Goal: Task Accomplishment & Management: Complete application form

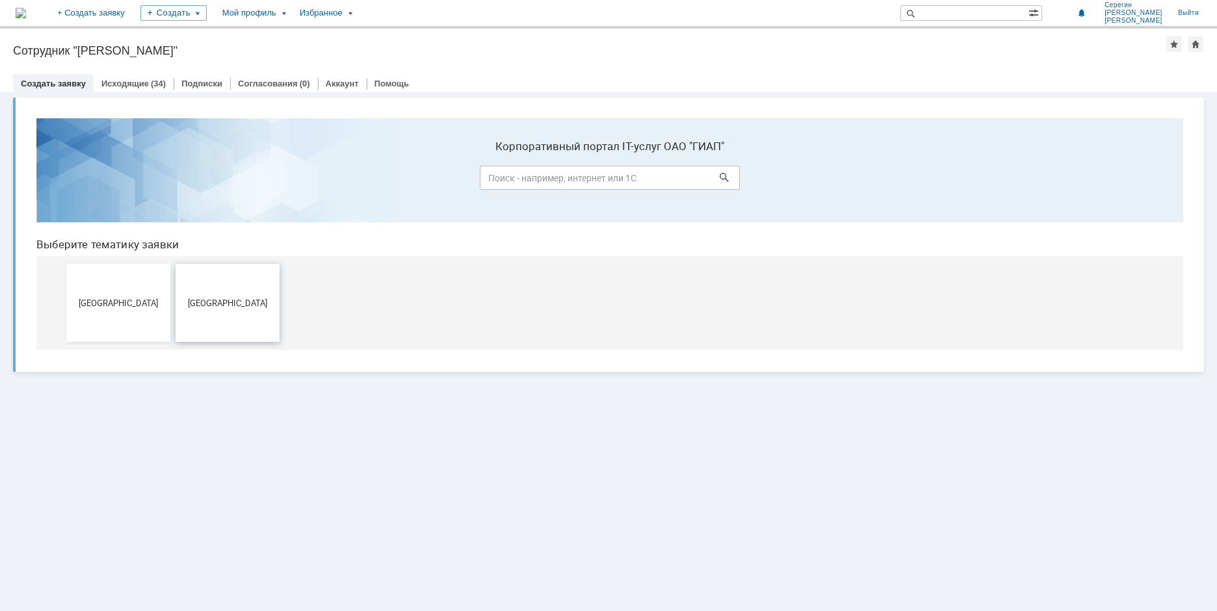
click at [225, 297] on button "[GEOGRAPHIC_DATA]" at bounding box center [227, 303] width 104 height 78
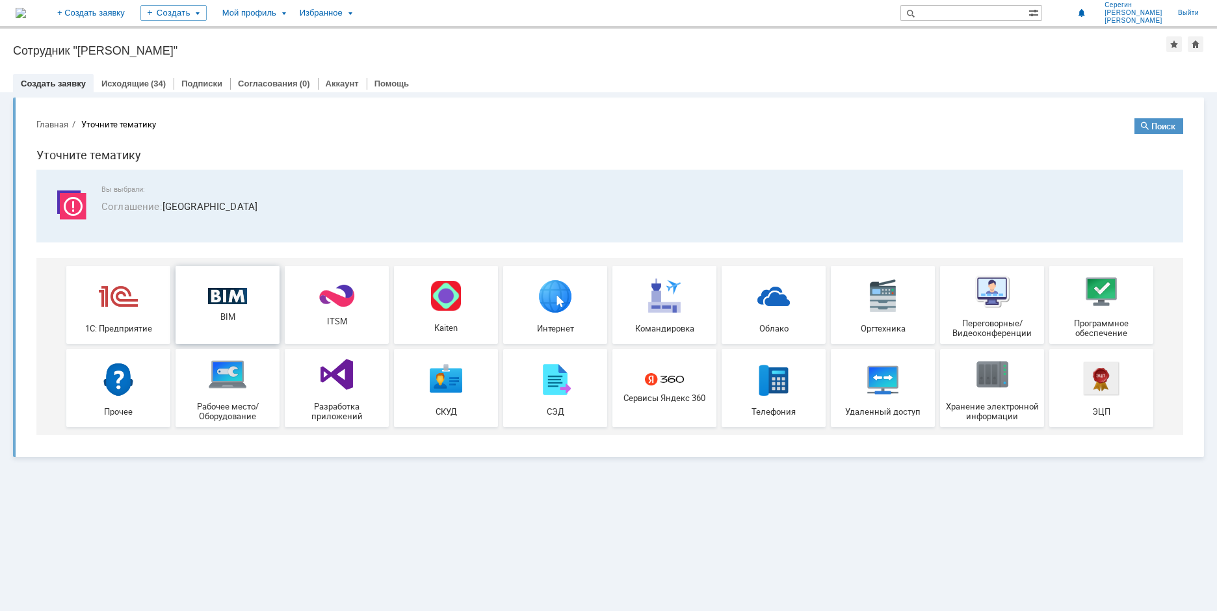
click at [225, 296] on img at bounding box center [227, 296] width 39 height 17
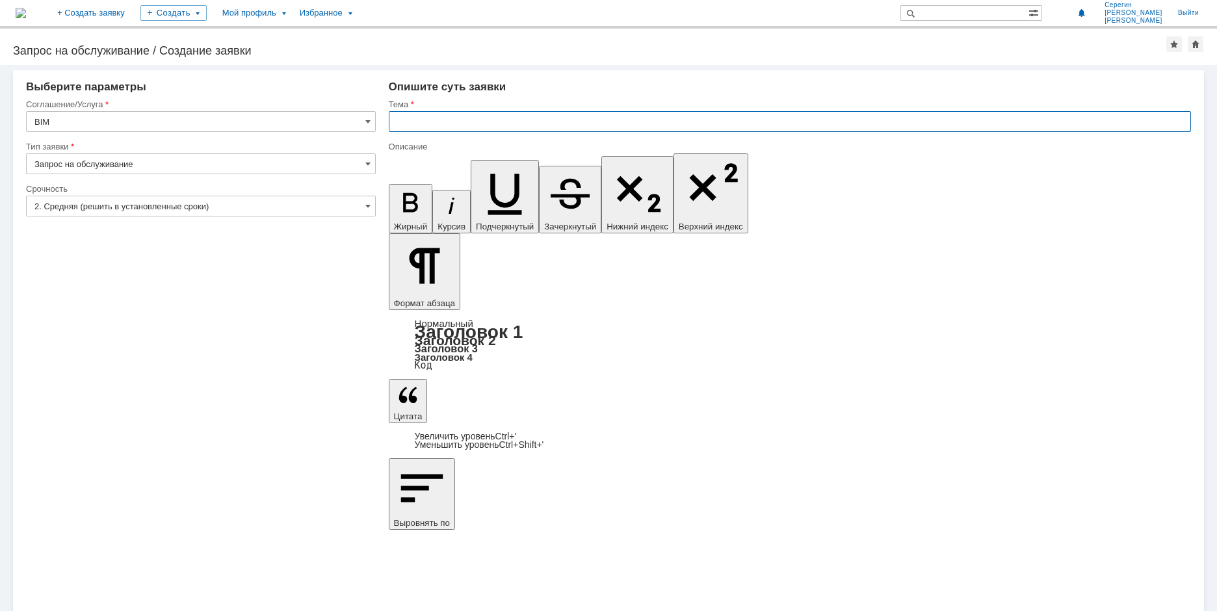
click at [410, 120] on input "text" at bounding box center [790, 121] width 802 height 21
type input "Н"
type input "Опоры из фрагментов"
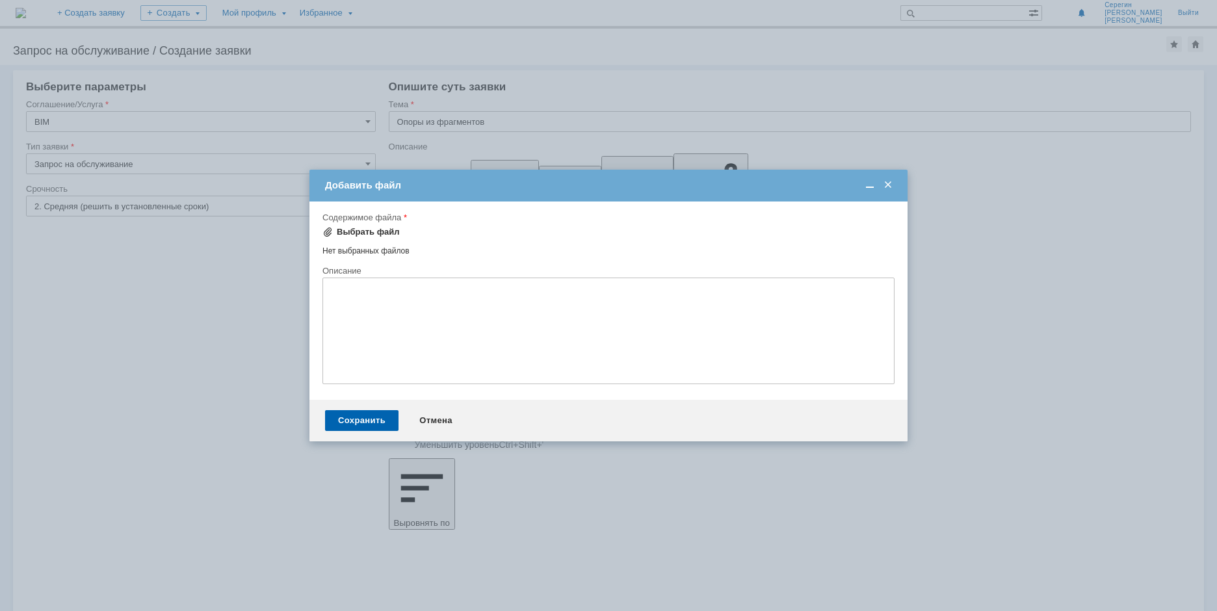
click at [327, 236] on span at bounding box center [327, 232] width 10 height 10
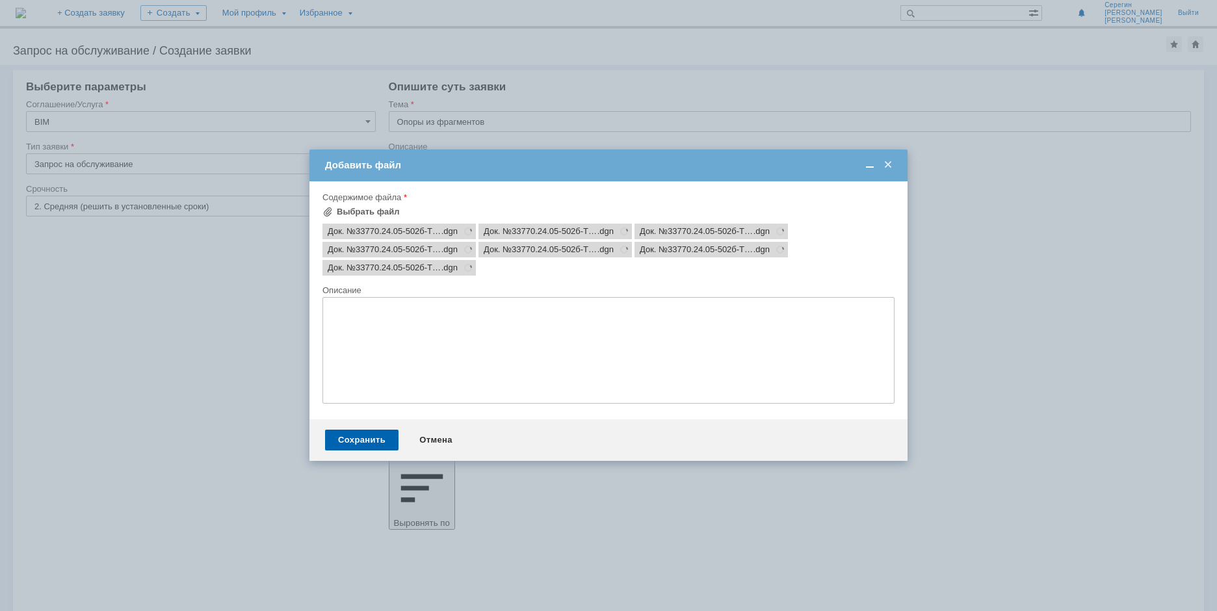
scroll to position [0, 0]
click at [358, 442] on div "Сохранить" at bounding box center [361, 440] width 73 height 21
